Goal: Task Accomplishment & Management: Complete application form

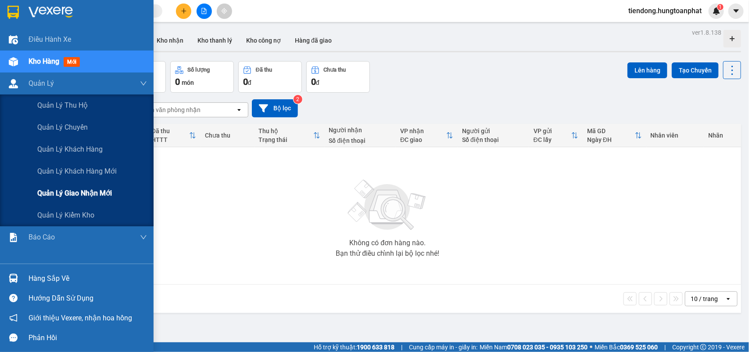
click at [65, 194] on span "Quản lý giao nhận mới" at bounding box center [74, 192] width 75 height 11
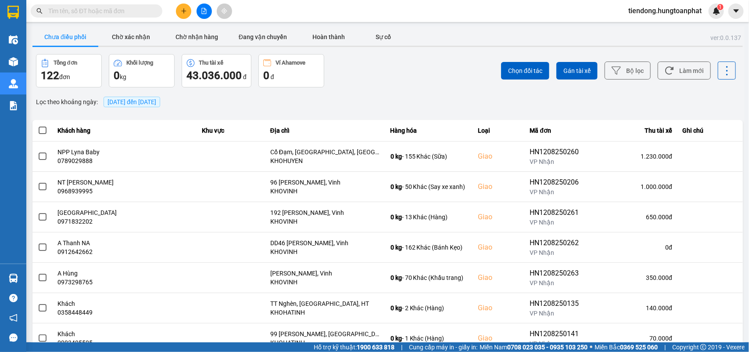
click at [150, 101] on span "[DATE] đến [DATE]" at bounding box center [132, 101] width 49 height 7
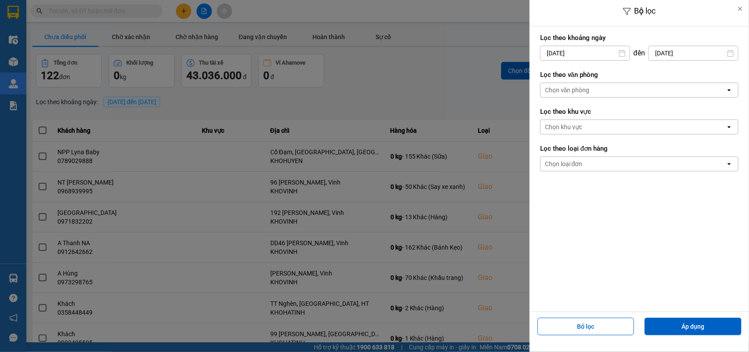
click at [586, 90] on div "Chọn văn phòng" at bounding box center [567, 90] width 45 height 9
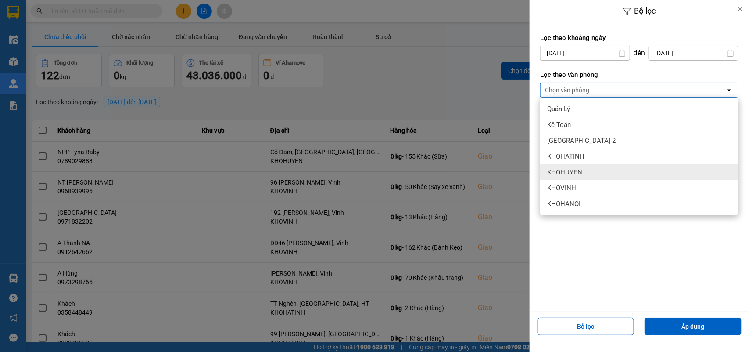
click at [586, 165] on div "KHOHUYEN" at bounding box center [639, 172] width 198 height 16
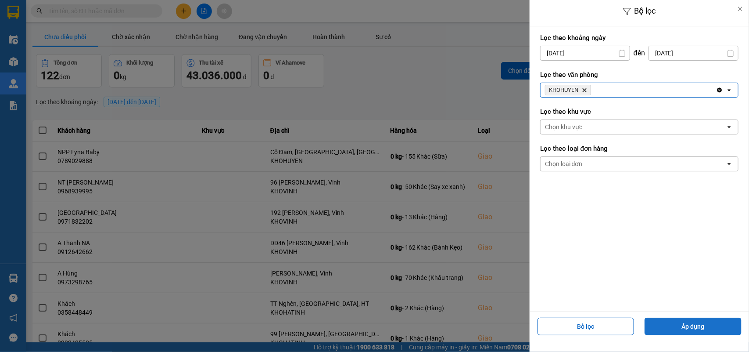
click at [706, 324] on button "Áp dụng" at bounding box center [693, 326] width 97 height 18
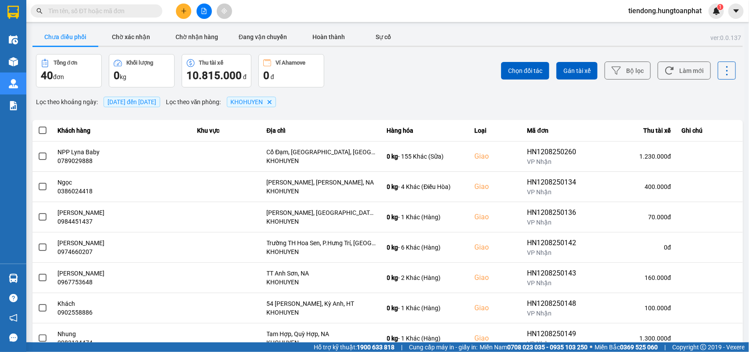
click at [271, 104] on icon "KHOHUYEN, close by backspace" at bounding box center [269, 102] width 4 height 4
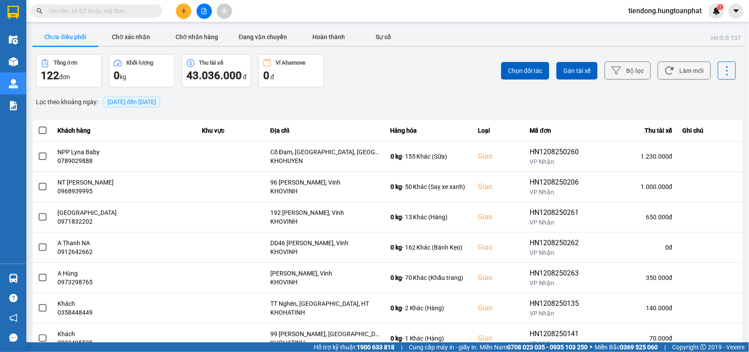
click at [154, 101] on span "[DATE] đến [DATE]" at bounding box center [132, 101] width 49 height 7
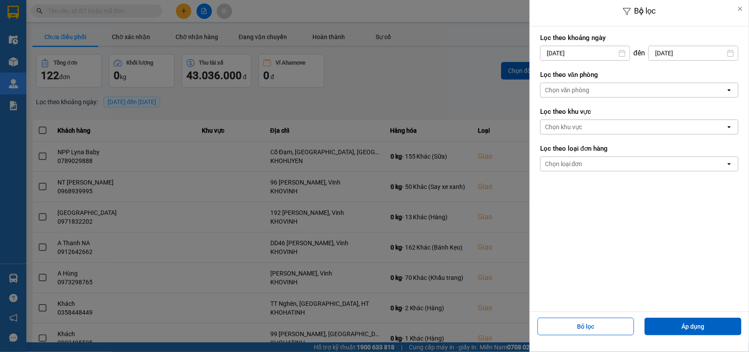
click at [571, 89] on div "Chọn văn phòng" at bounding box center [567, 90] width 45 height 9
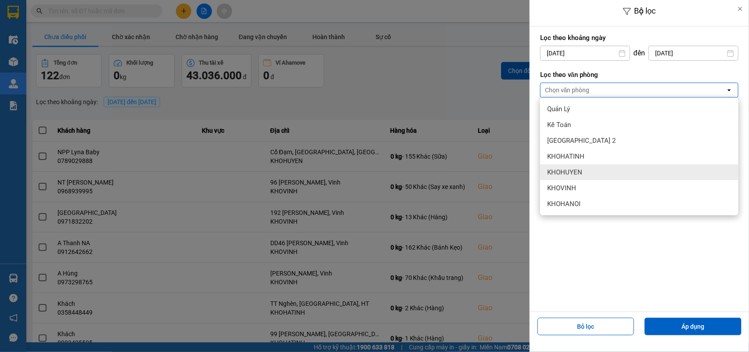
click at [582, 169] on div "KHOHUYEN" at bounding box center [639, 172] width 198 height 16
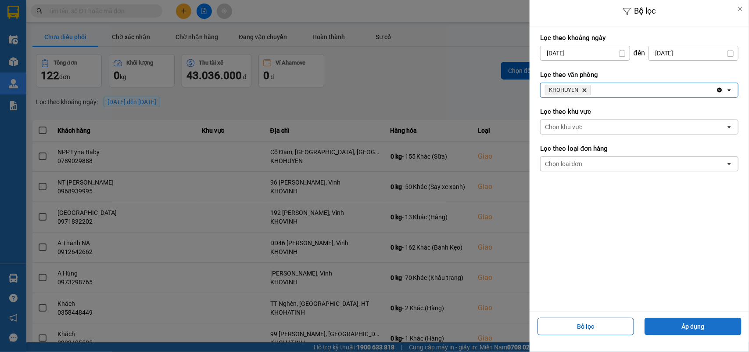
click at [712, 322] on button "Áp dụng" at bounding box center [693, 326] width 97 height 18
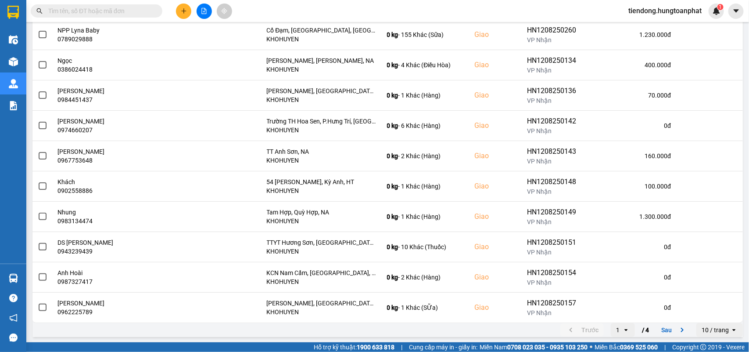
scroll to position [124, 0]
click at [702, 326] on div "10 / trang" at bounding box center [715, 328] width 27 height 9
click at [698, 310] on div "100 / trang" at bounding box center [712, 311] width 32 height 9
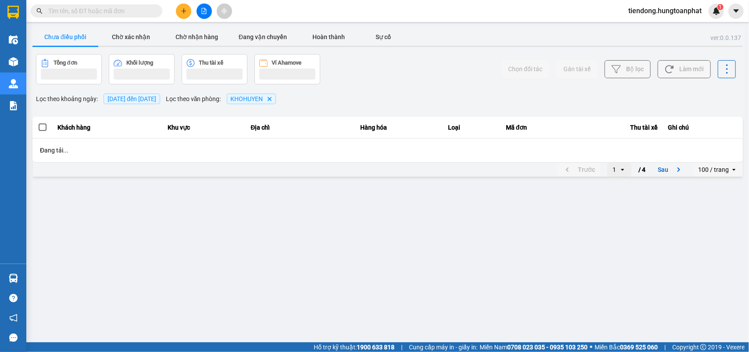
scroll to position [0, 0]
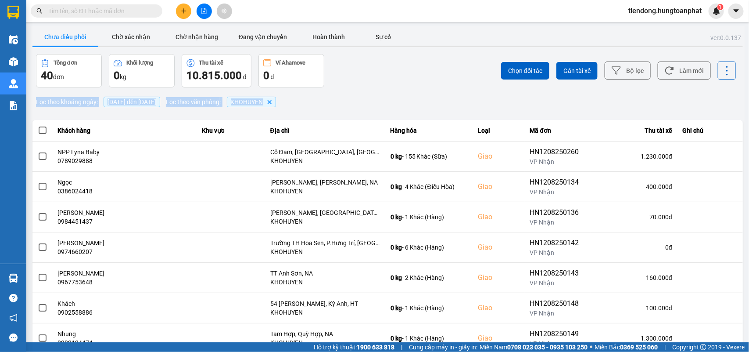
drag, startPoint x: 744, startPoint y: 82, endPoint x: 749, endPoint y: 110, distance: 28.0
click at [749, 110] on main "ver: 0.0.137 Chưa điều phối Chờ xác nhận Chờ nhận hàng Đang vận chuyển Hoàn thà…" at bounding box center [374, 171] width 749 height 342
click at [406, 77] on div "Chọn đối tác Gán tài xế Bộ lọc Làm mới" at bounding box center [561, 70] width 350 height 33
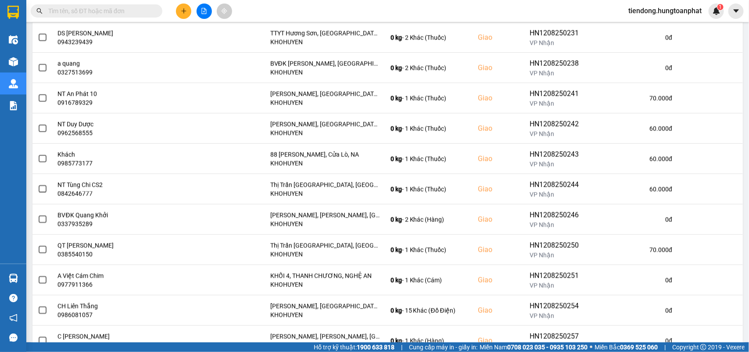
scroll to position [976, 0]
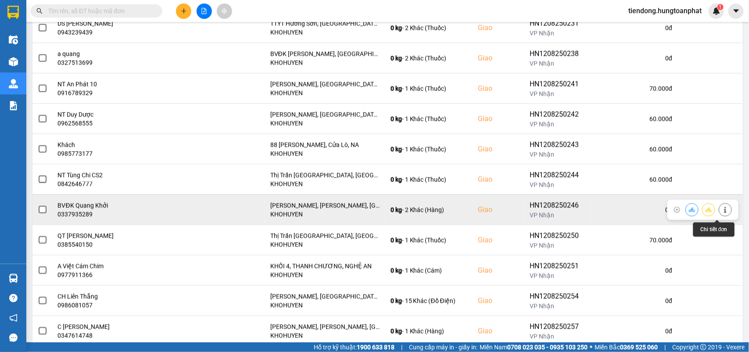
drag, startPoint x: 718, startPoint y: 212, endPoint x: 722, endPoint y: 213, distance: 4.5
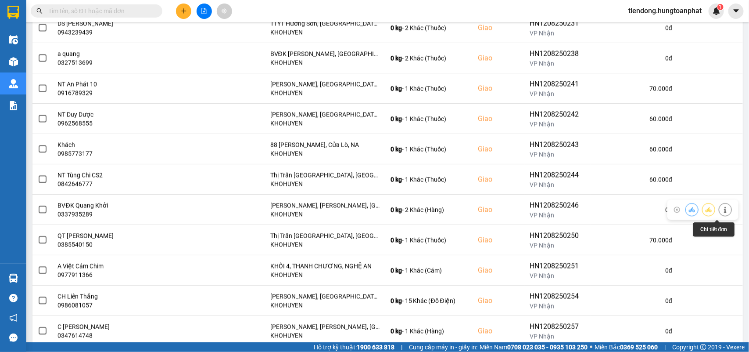
click at [722, 212] on icon at bounding box center [725, 209] width 6 height 6
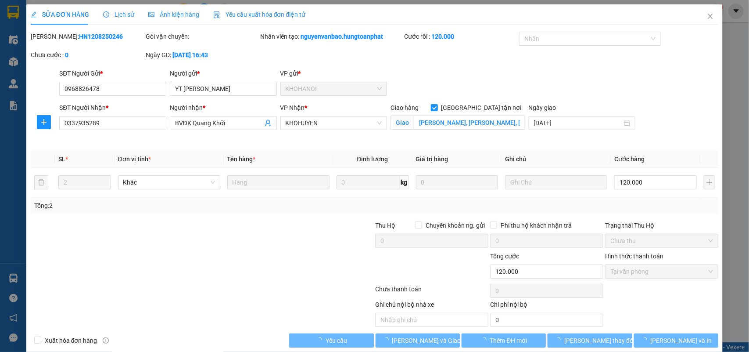
type input "0968826478"
type input "YT [PERSON_NAME]"
type input "0337935289"
type input "BVĐK Quang Khởi"
checkbox input "true"
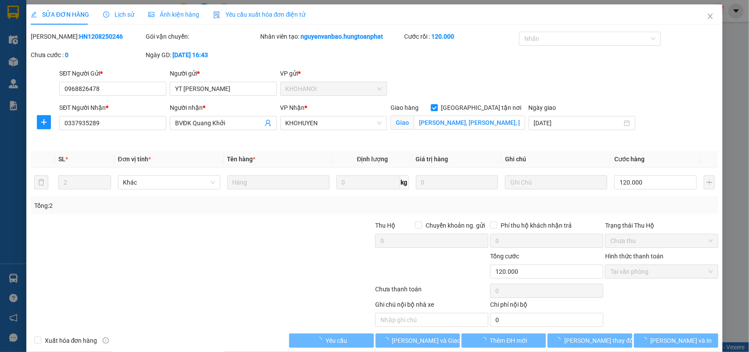
type input "[PERSON_NAME], [PERSON_NAME], [GEOGRAPHIC_DATA]"
type input "120.000"
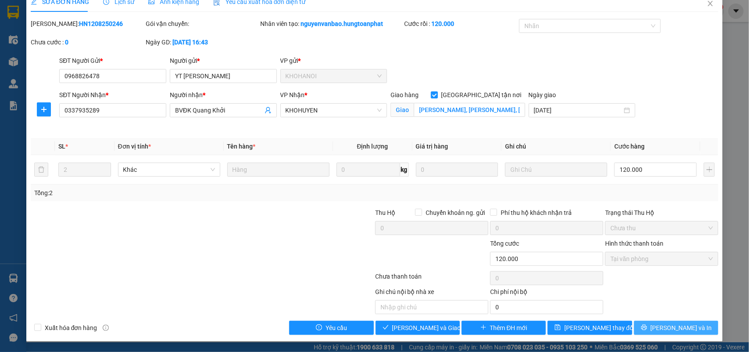
click at [673, 330] on span "[PERSON_NAME] và In" at bounding box center [681, 328] width 61 height 10
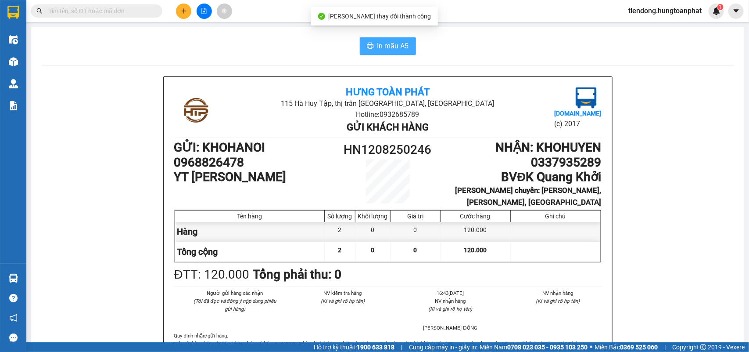
click at [395, 48] on span "In mẫu A5" at bounding box center [393, 45] width 32 height 11
